Goal: Task Accomplishment & Management: Manage account settings

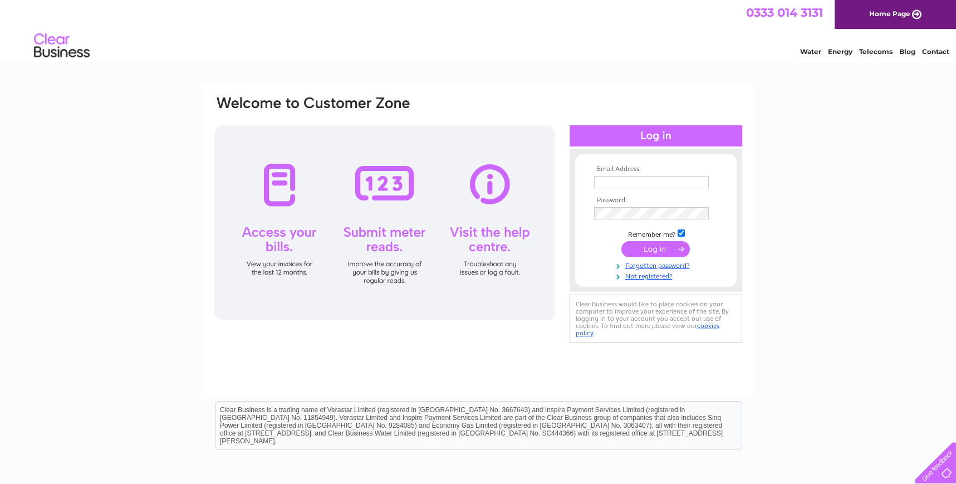
type input "duncanswinbanks@gmail.com"
click at [650, 248] on input "submit" at bounding box center [656, 249] width 69 height 16
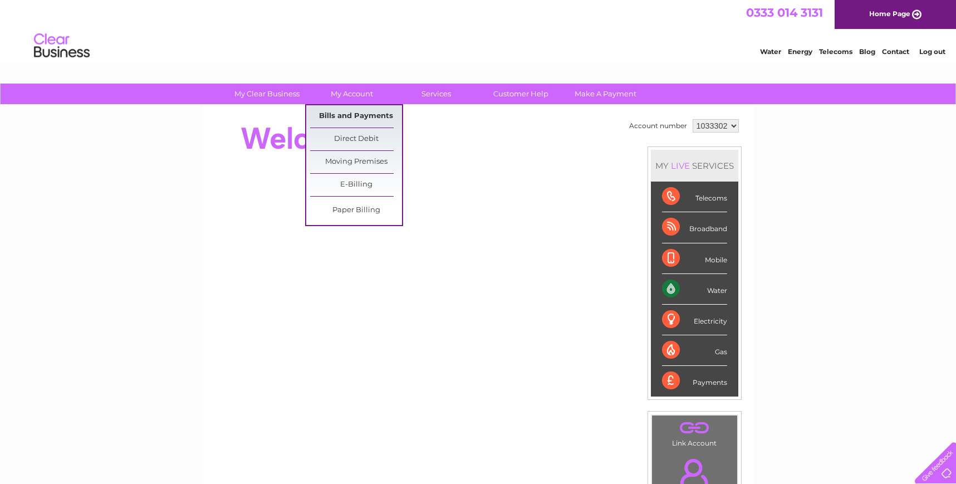
click at [359, 114] on link "Bills and Payments" at bounding box center [356, 116] width 92 height 22
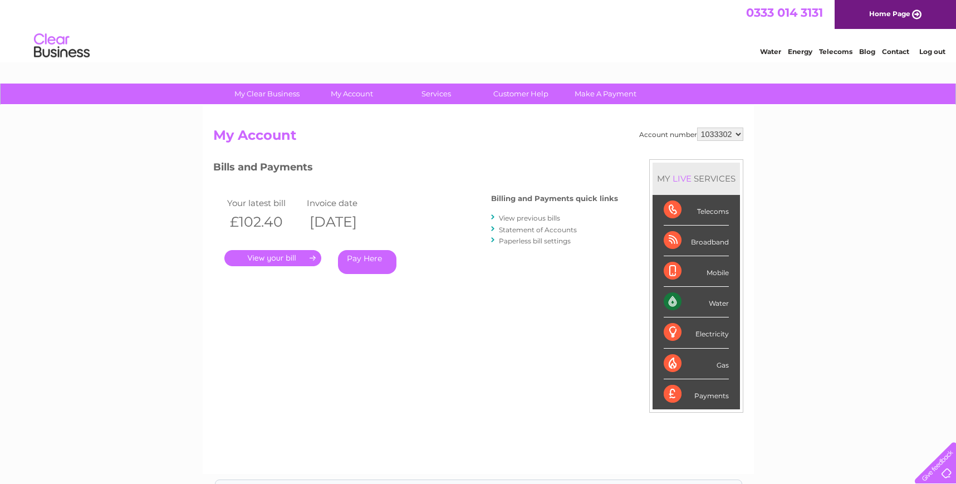
click at [273, 254] on link "." at bounding box center [272, 258] width 97 height 16
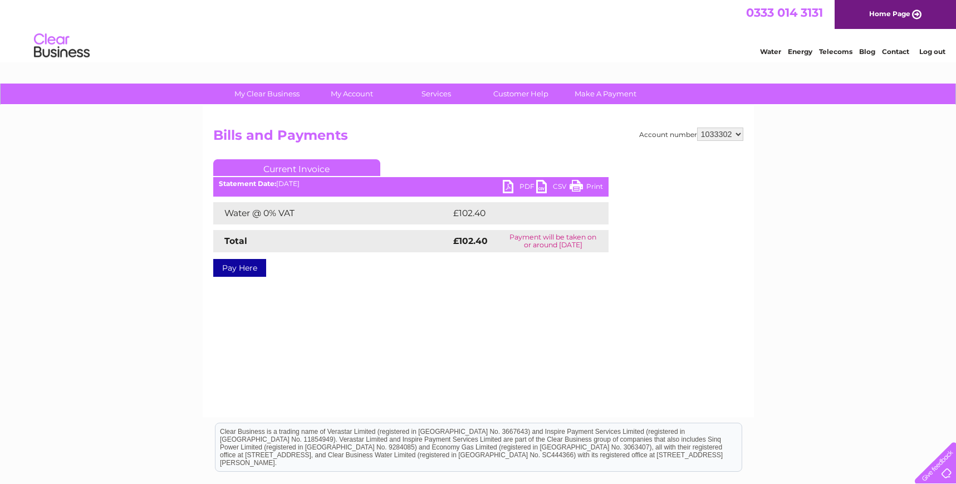
click at [586, 185] on link "Print" at bounding box center [586, 188] width 33 height 16
click at [506, 185] on link "PDF" at bounding box center [519, 188] width 33 height 16
